Goal: Book appointment/travel/reservation

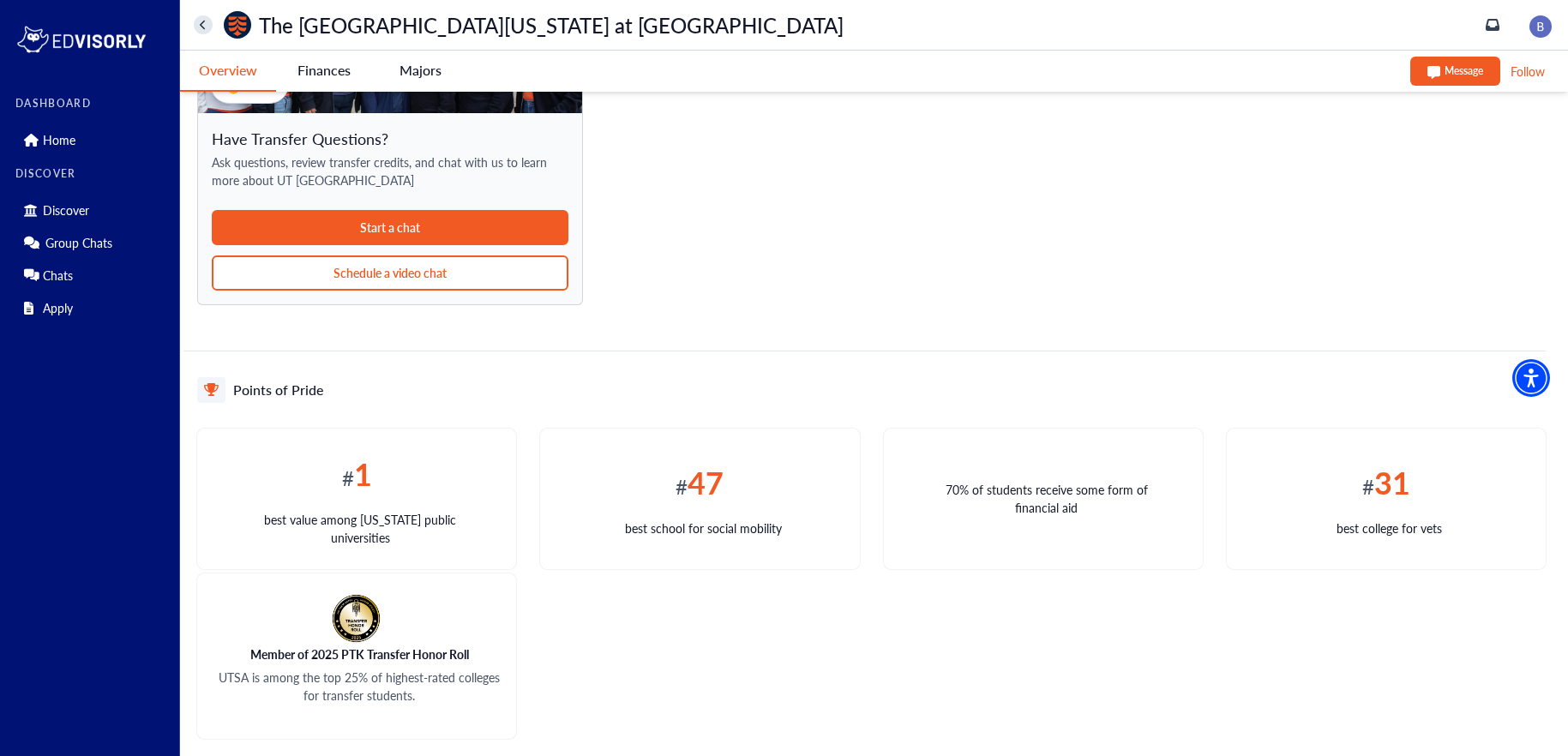
scroll to position [1510, 0]
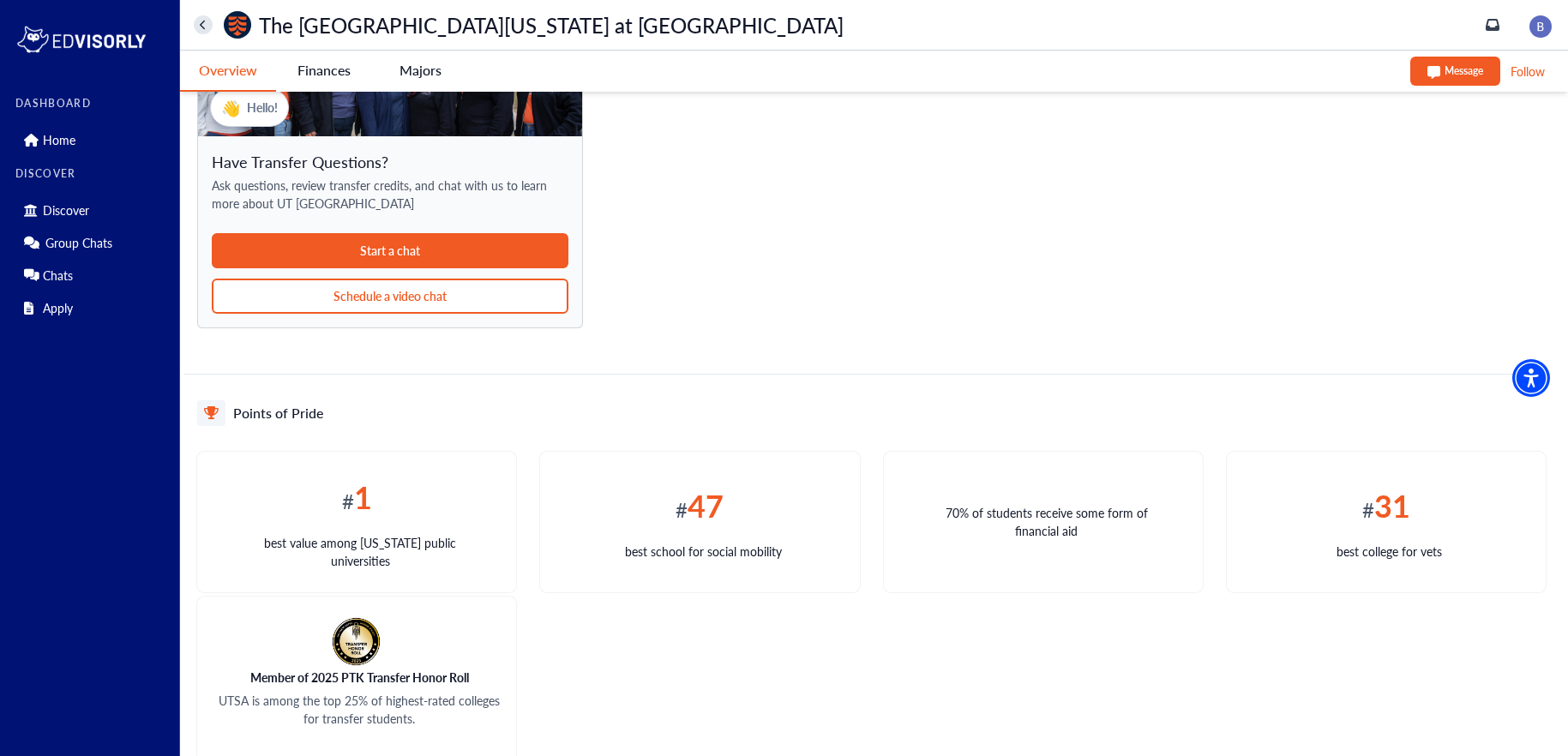
click at [487, 300] on button "Schedule a video chat" at bounding box center [390, 296] width 357 height 35
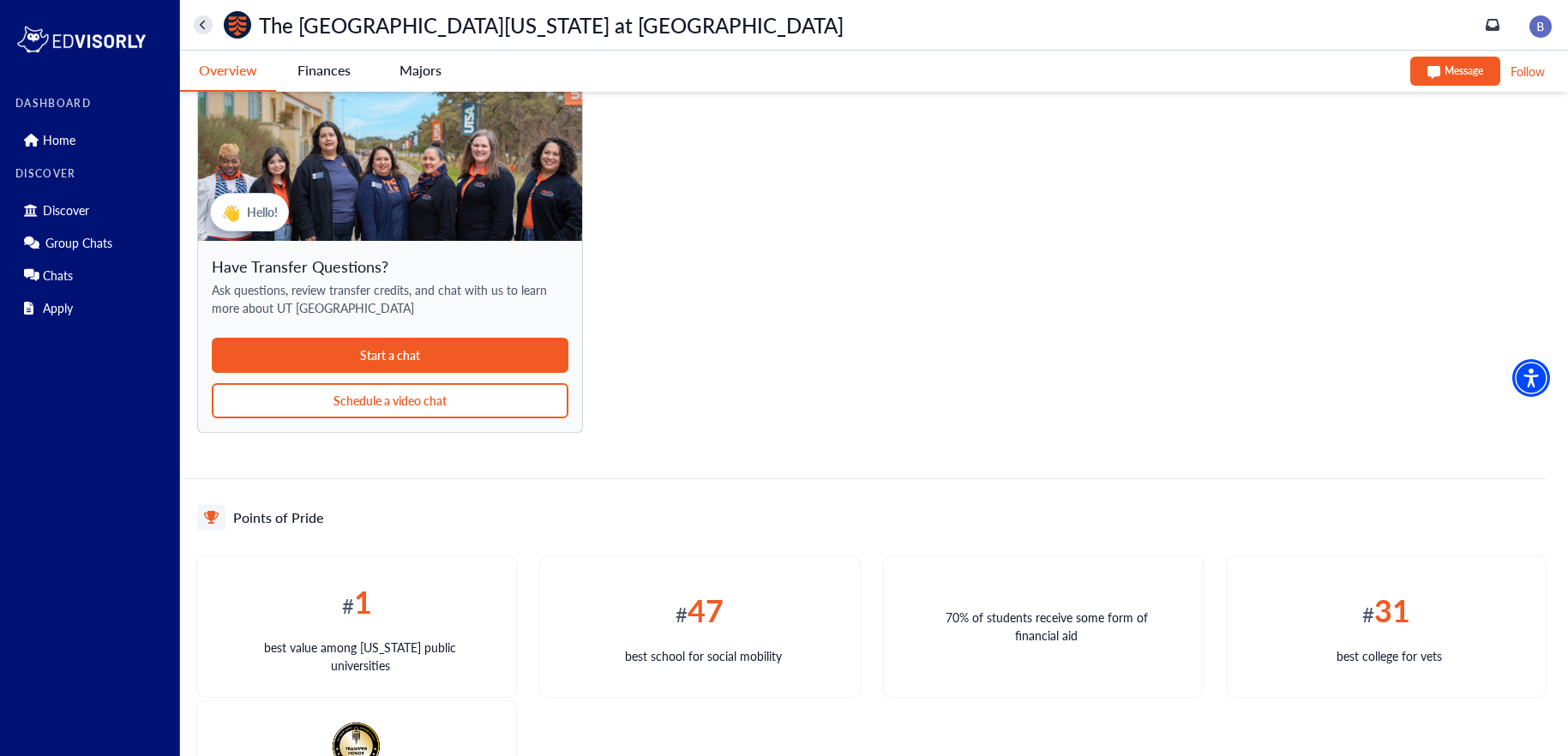
scroll to position [1387, 0]
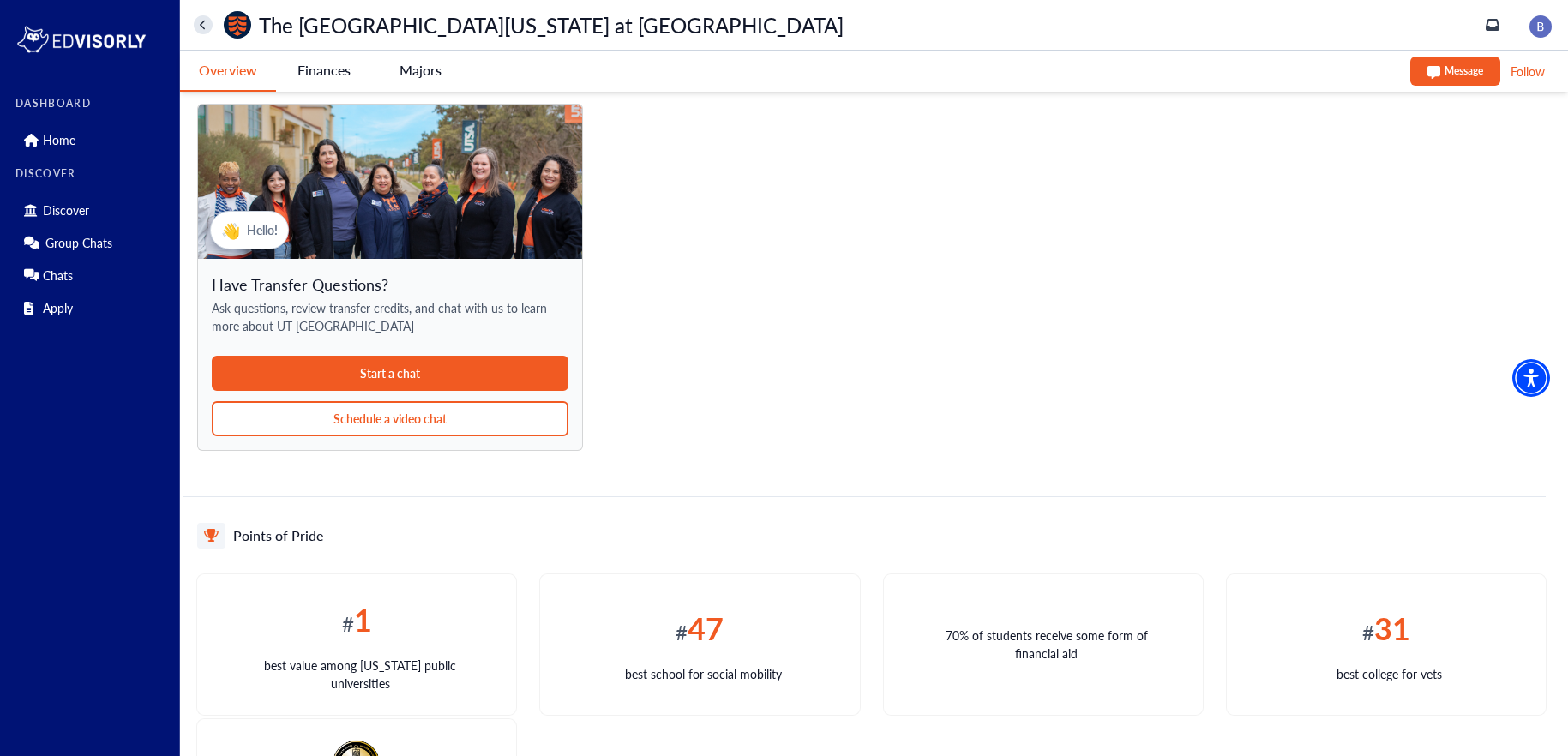
drag, startPoint x: 425, startPoint y: 422, endPoint x: 555, endPoint y: 553, distance: 184.6
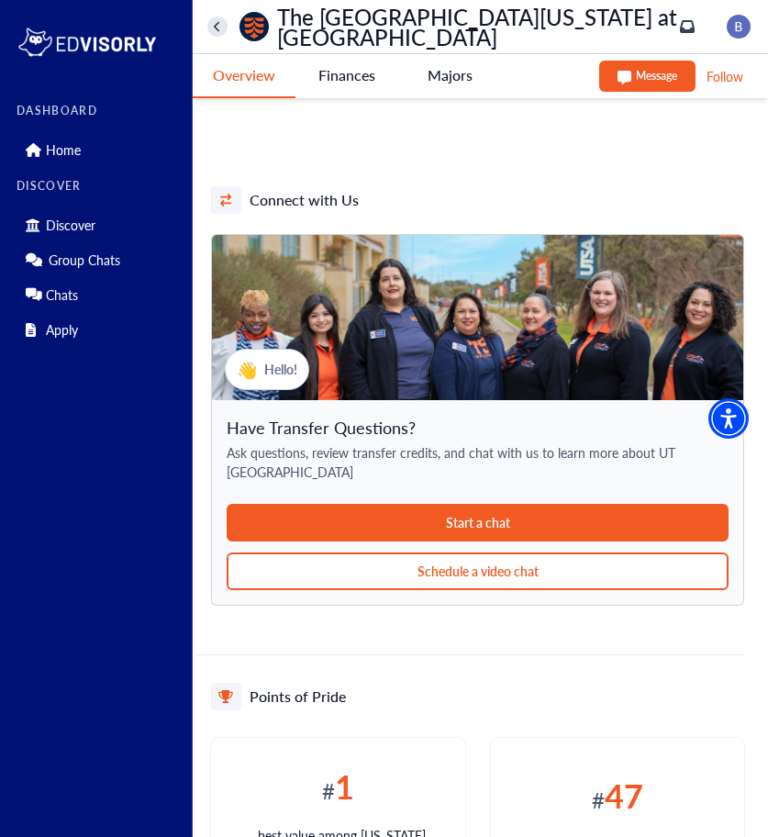
scroll to position [1523, 0]
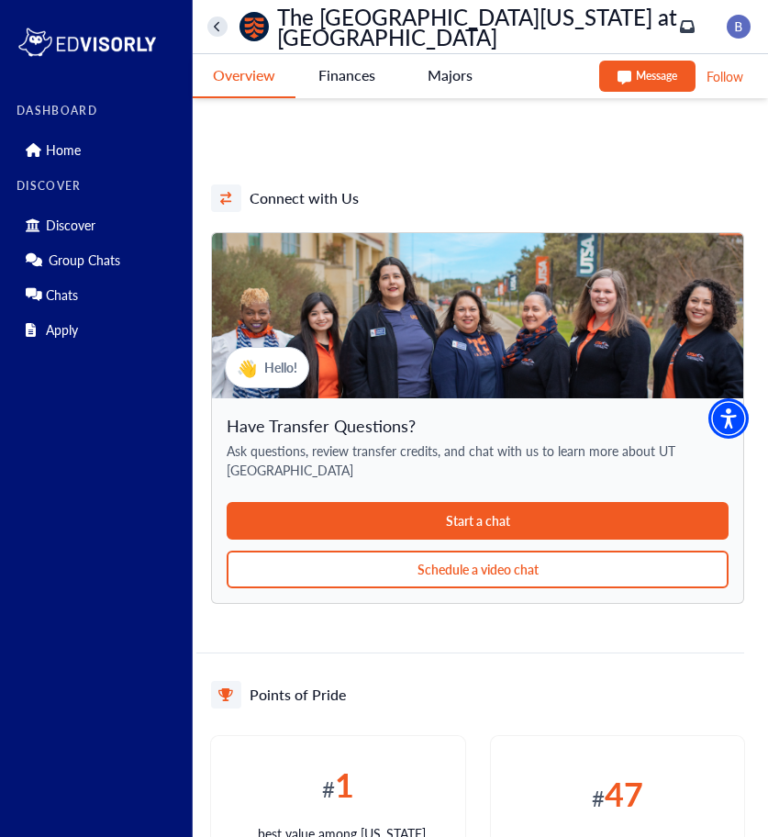
click at [418, 551] on button "Schedule a video chat" at bounding box center [478, 570] width 502 height 38
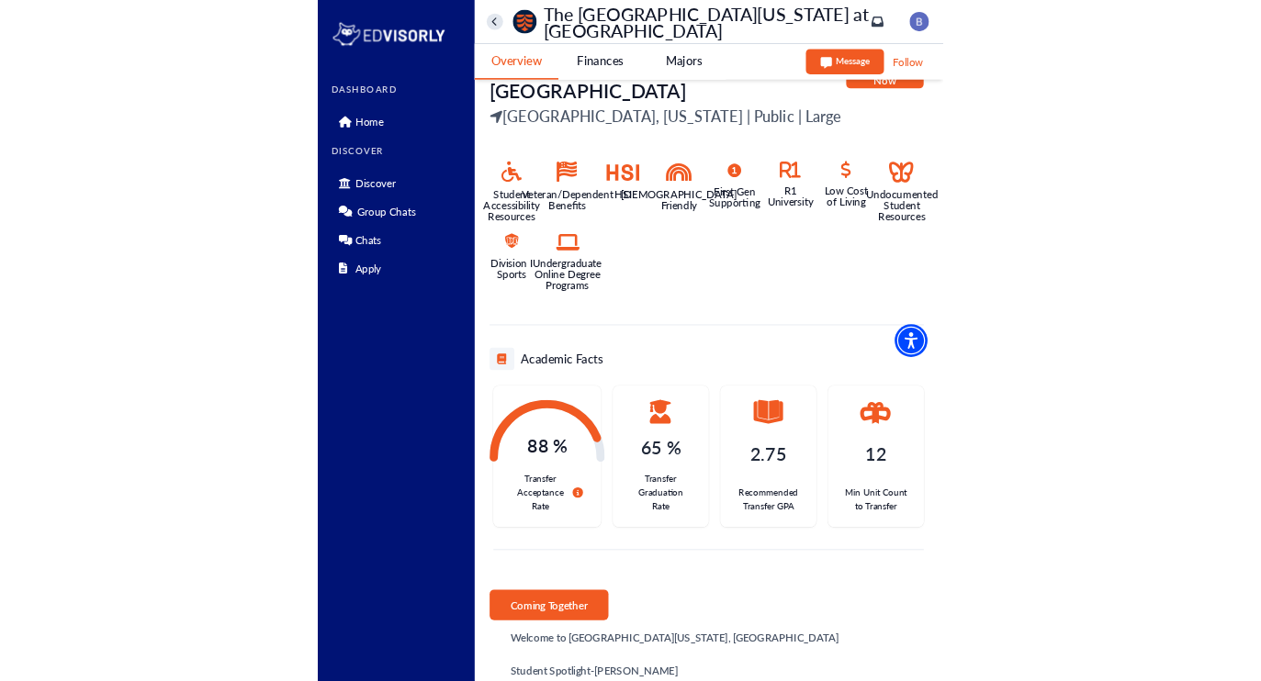
scroll to position [0, 0]
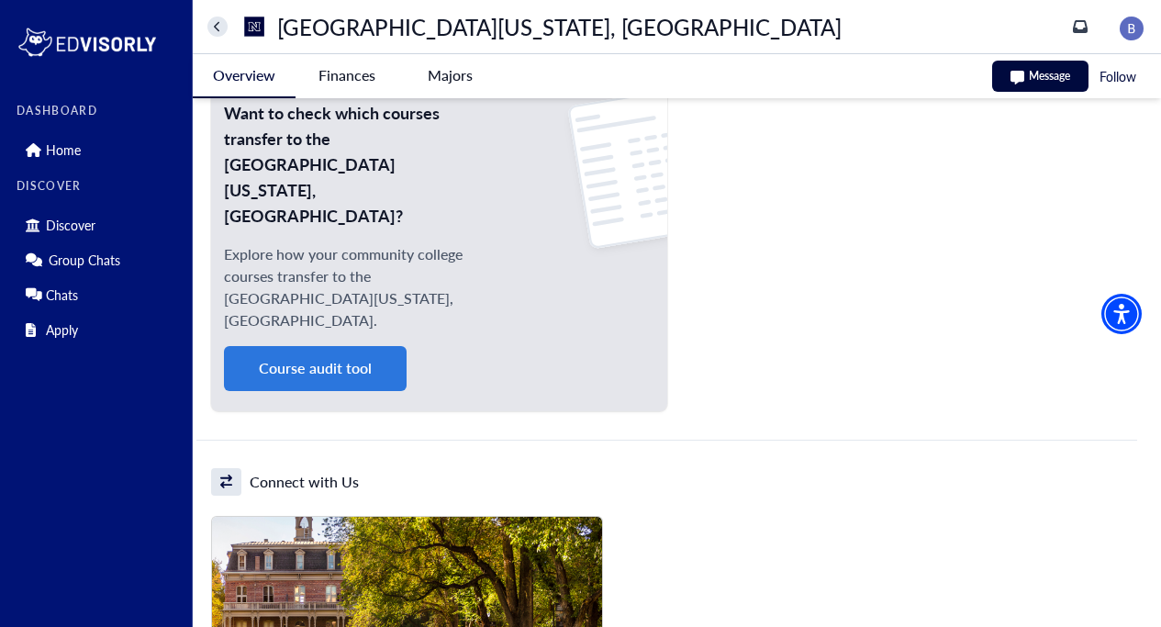
scroll to position [1809, 0]
click at [290, 345] on button "Course audit tool" at bounding box center [315, 367] width 183 height 45
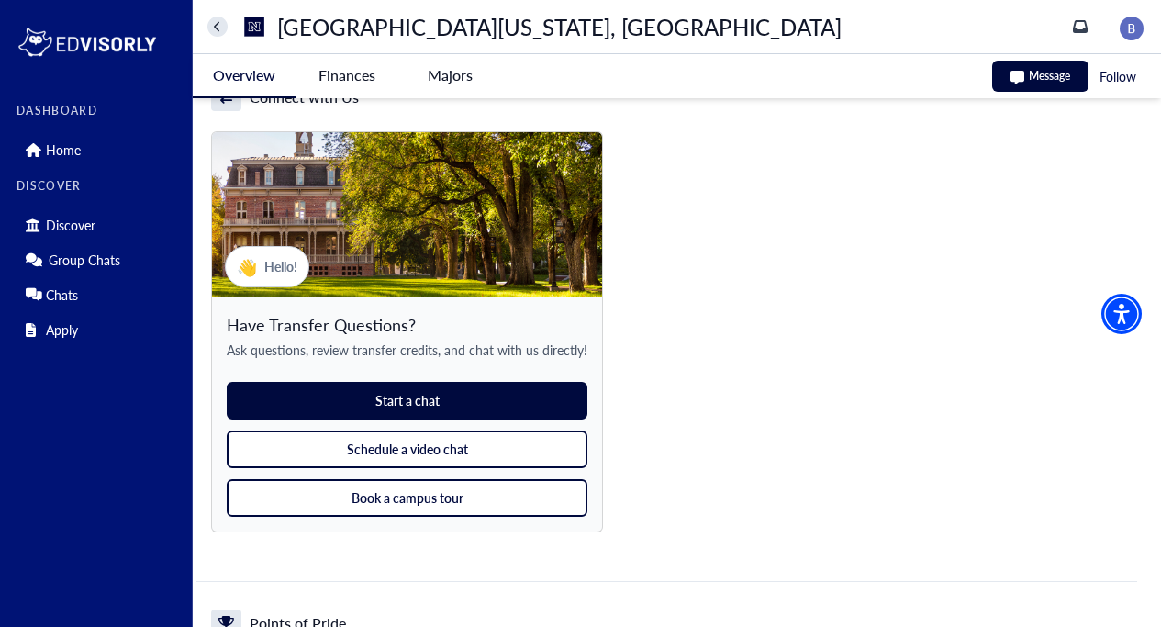
scroll to position [2253, 0]
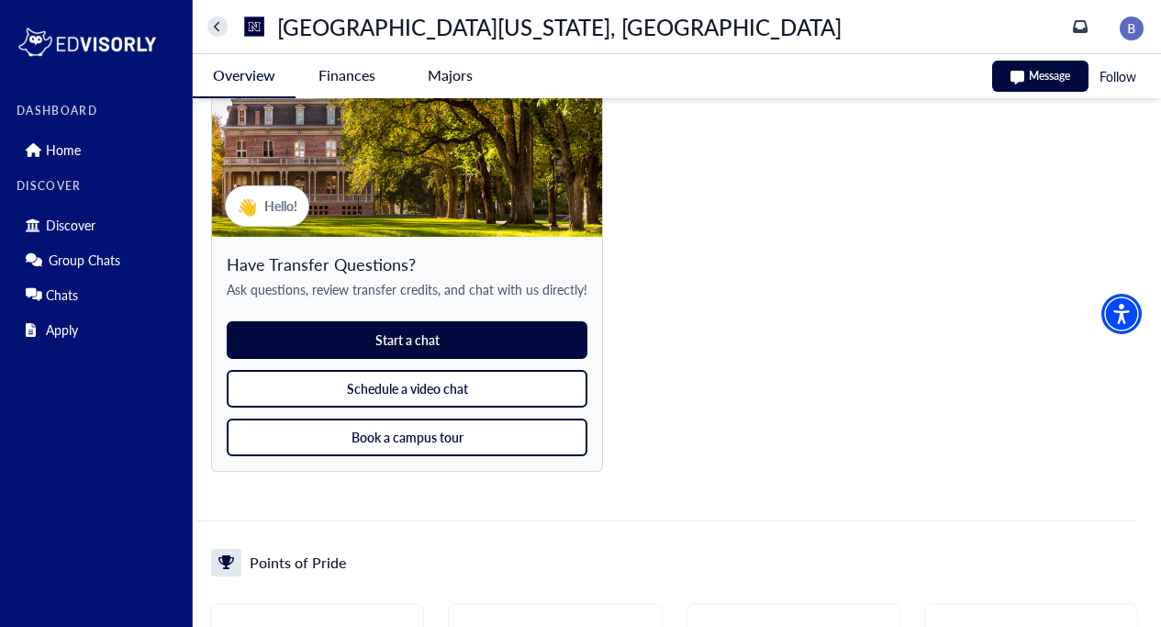
click at [486, 370] on button "Schedule a video chat" at bounding box center [407, 389] width 361 height 38
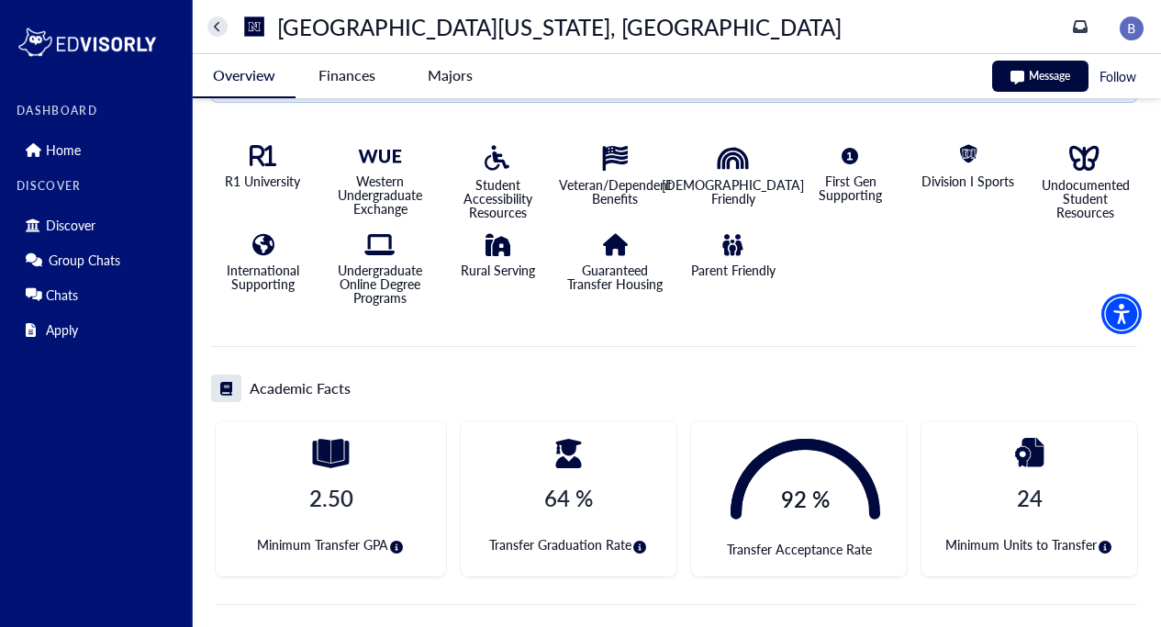
scroll to position [0, 0]
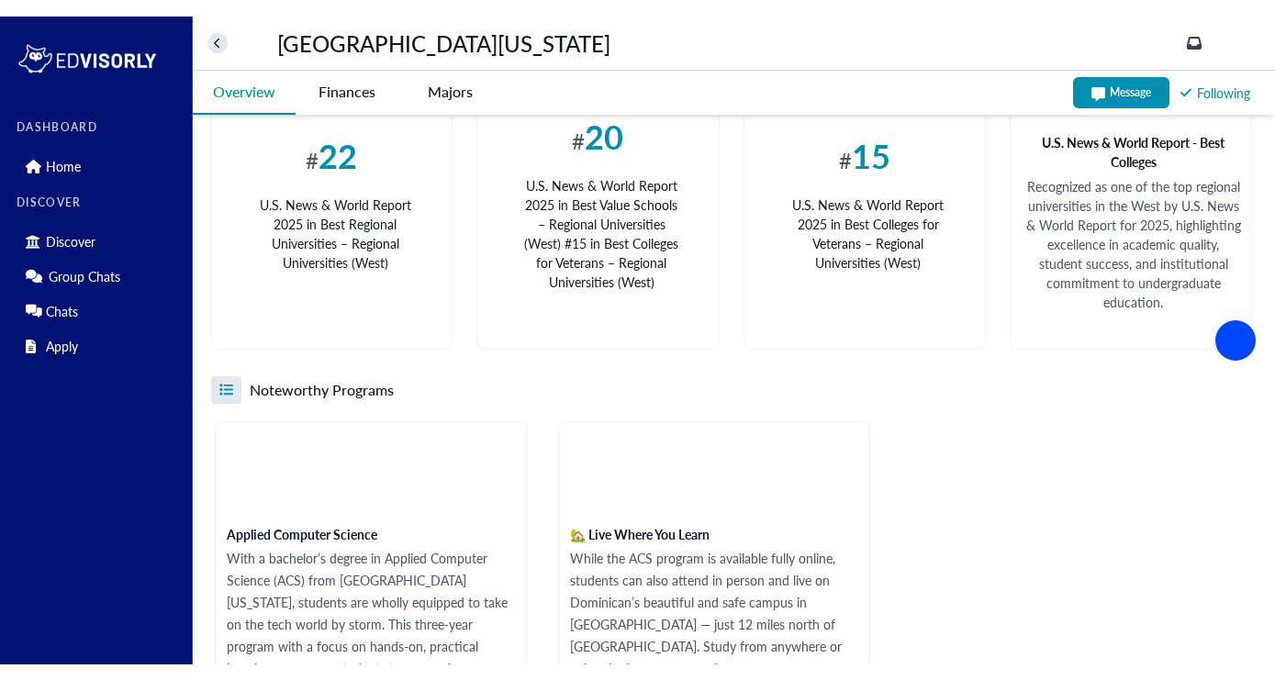
scroll to position [2802, 0]
